Goal: Find specific page/section: Find specific page/section

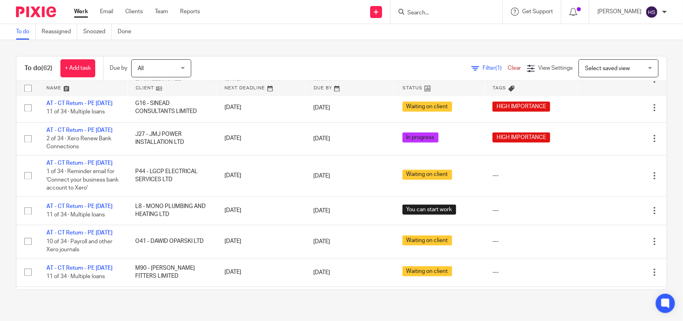
scroll to position [750, 0]
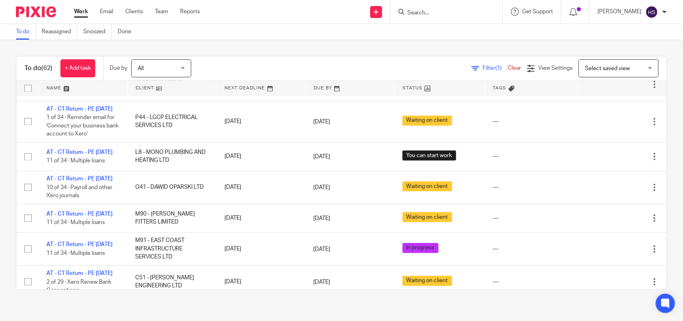
click at [440, 12] on input "Search" at bounding box center [443, 13] width 72 height 7
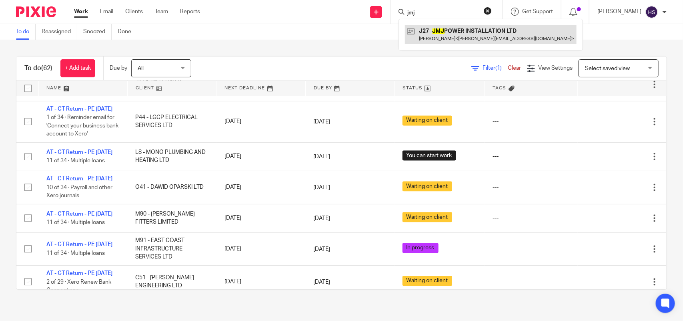
type input "jmj"
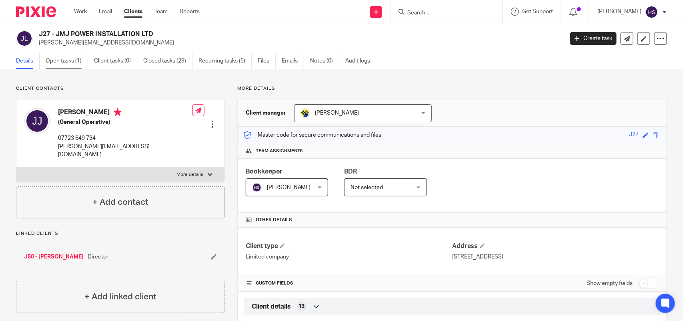
click at [59, 62] on link "Open tasks (1)" at bounding box center [67, 61] width 42 height 16
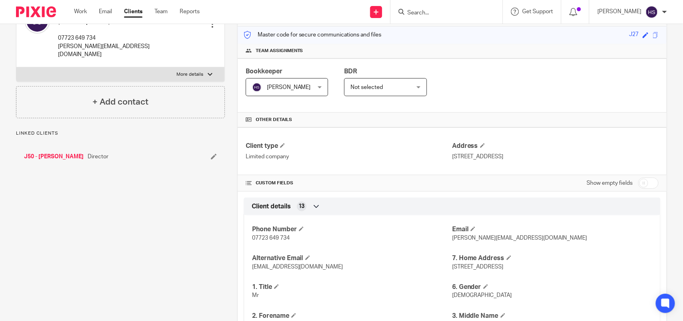
scroll to position [250, 0]
